Goal: Task Accomplishment & Management: Manage account settings

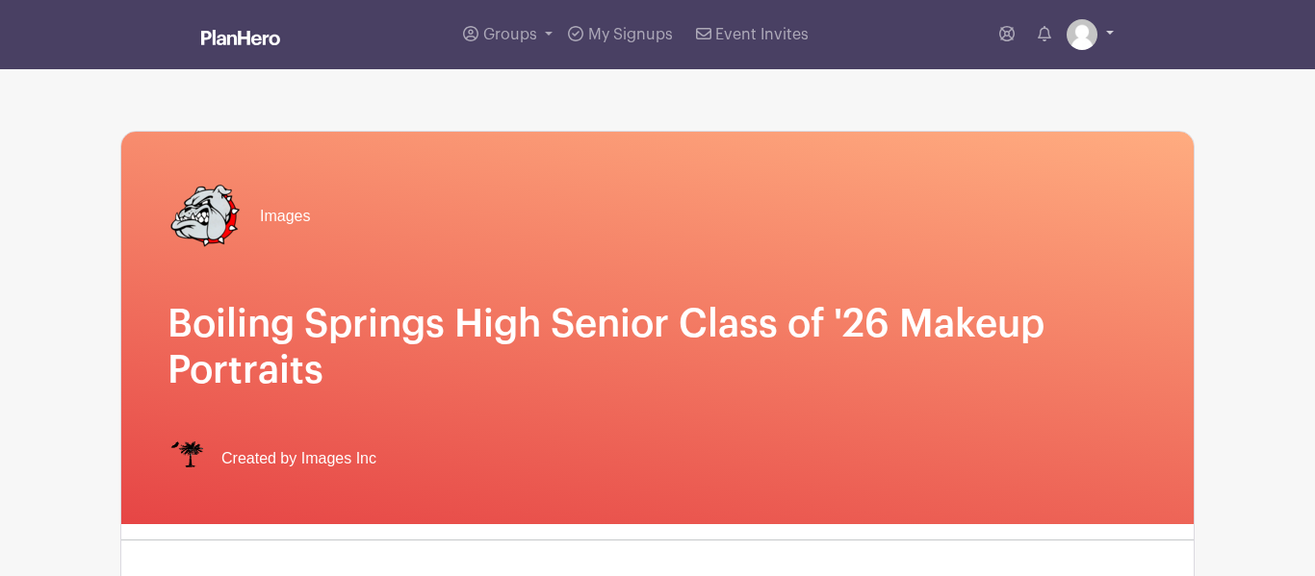
click at [1089, 33] on img at bounding box center [1081, 34] width 31 height 31
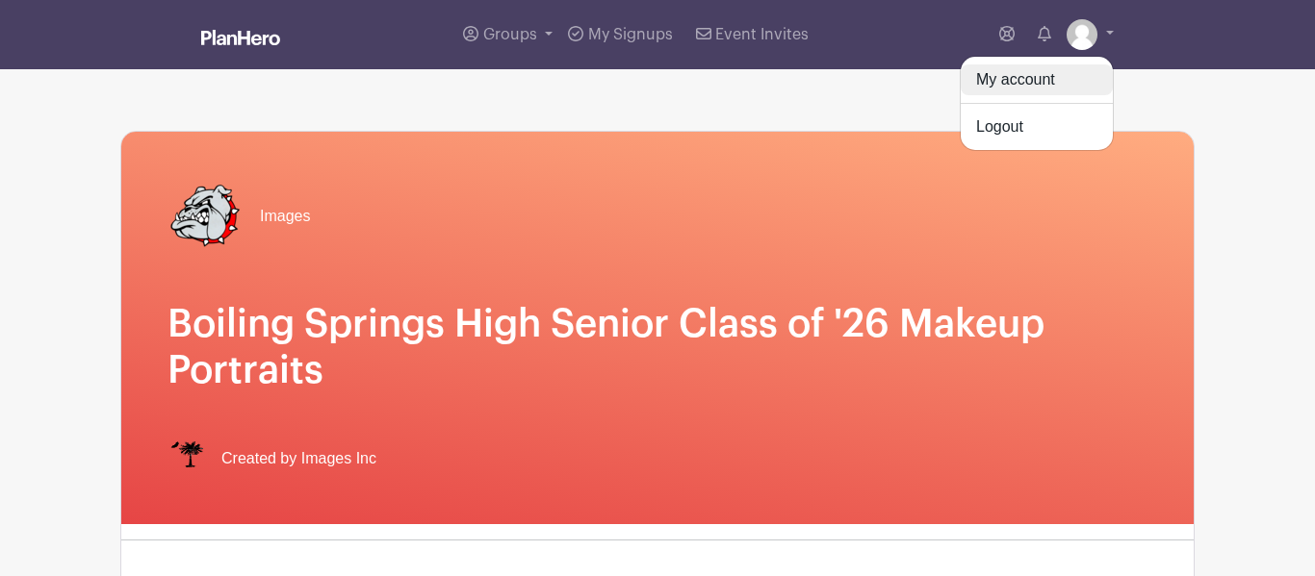
click at [1059, 79] on link "My account" at bounding box center [1036, 79] width 152 height 31
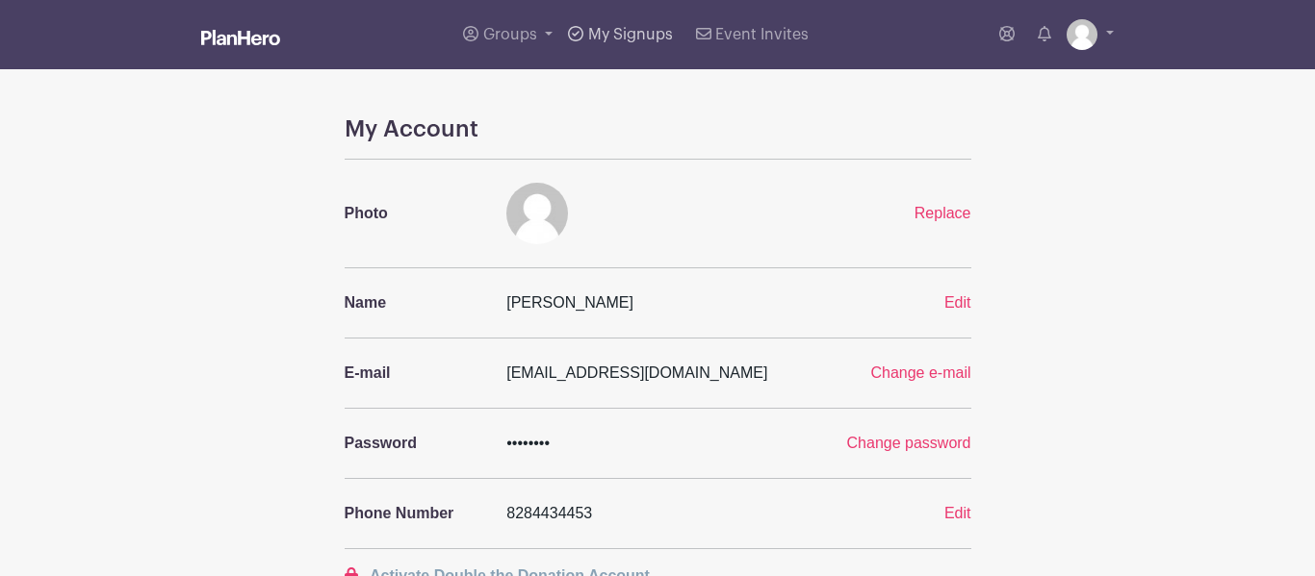
click at [591, 40] on span "My Signups" at bounding box center [630, 34] width 85 height 15
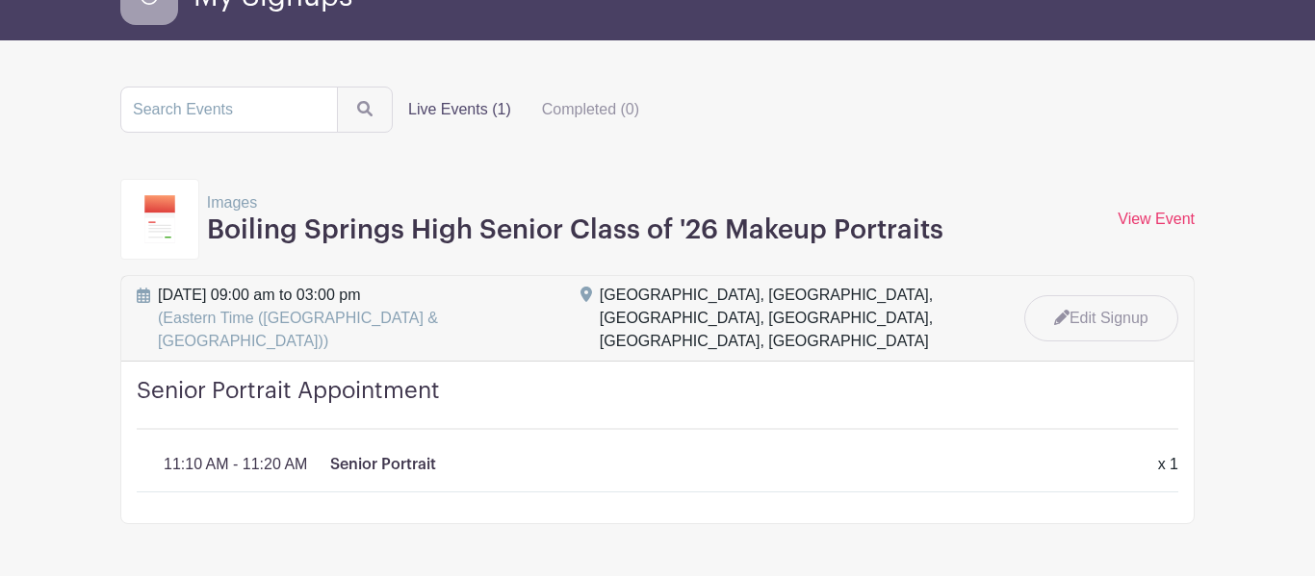
scroll to position [164, 0]
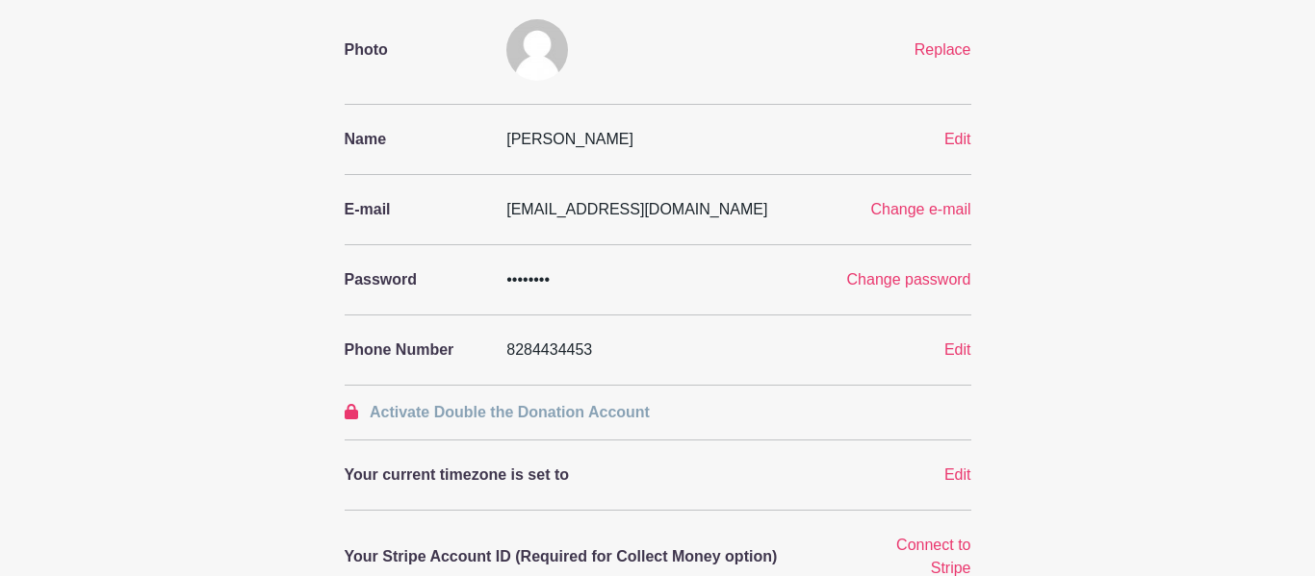
scroll to position [33, 0]
